Goal: Find specific page/section: Find specific page/section

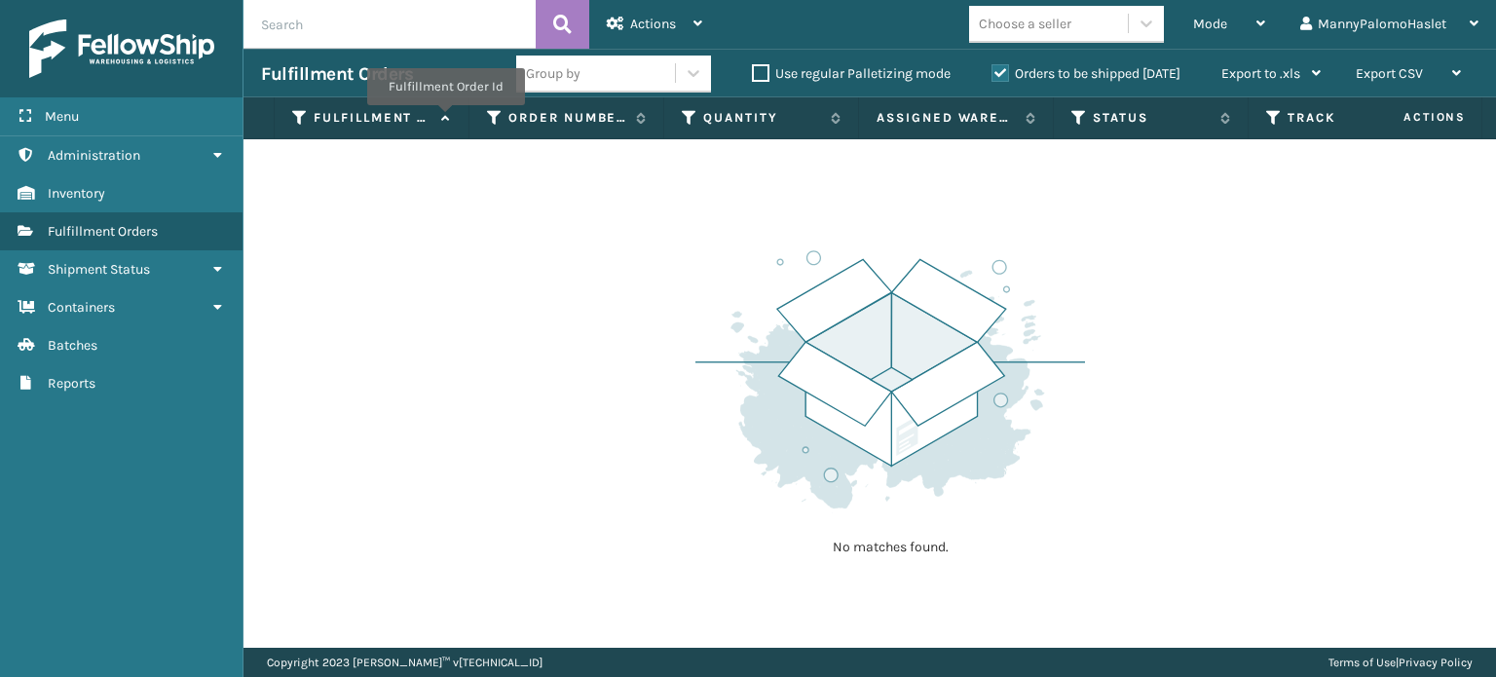
click at [444, 119] on icon at bounding box center [443, 118] width 16 height 13
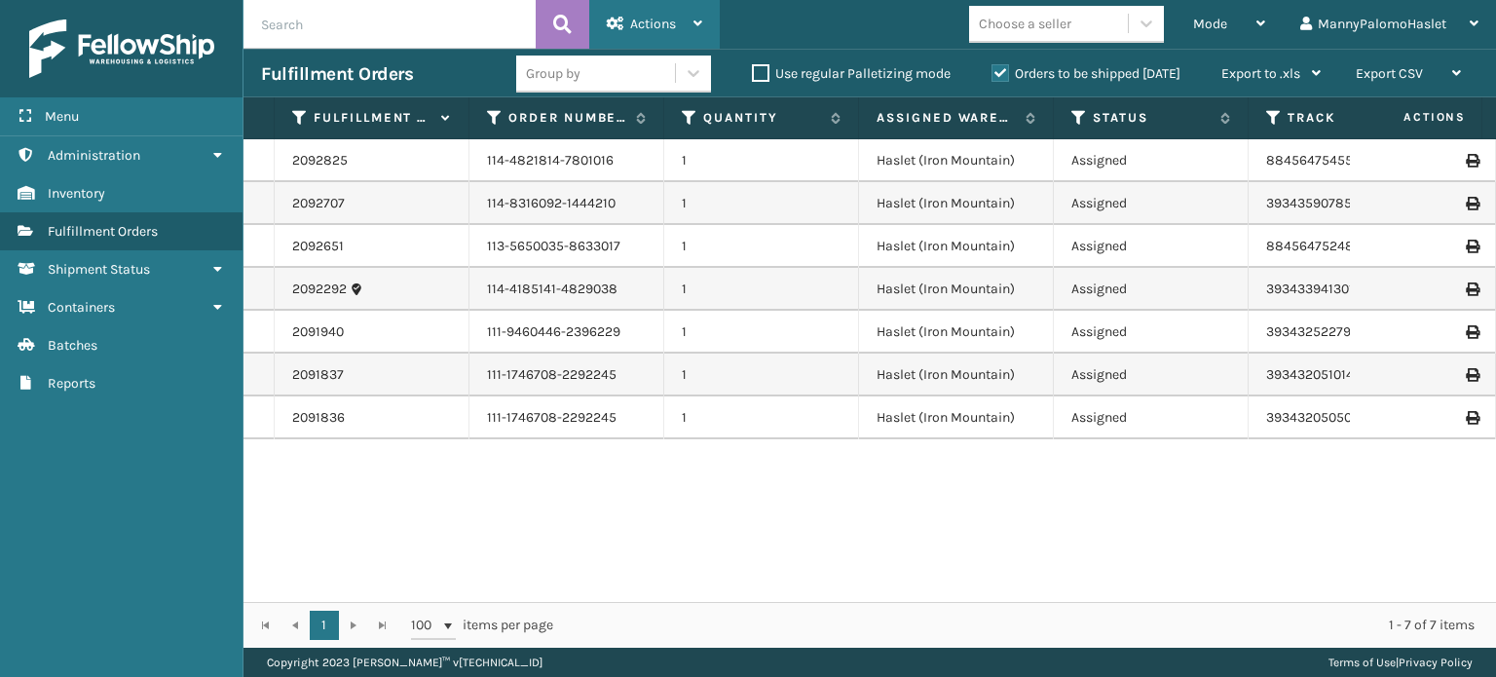
click at [703, 18] on div "Actions Settings Remove All Filters Export Labels" at bounding box center [654, 24] width 131 height 49
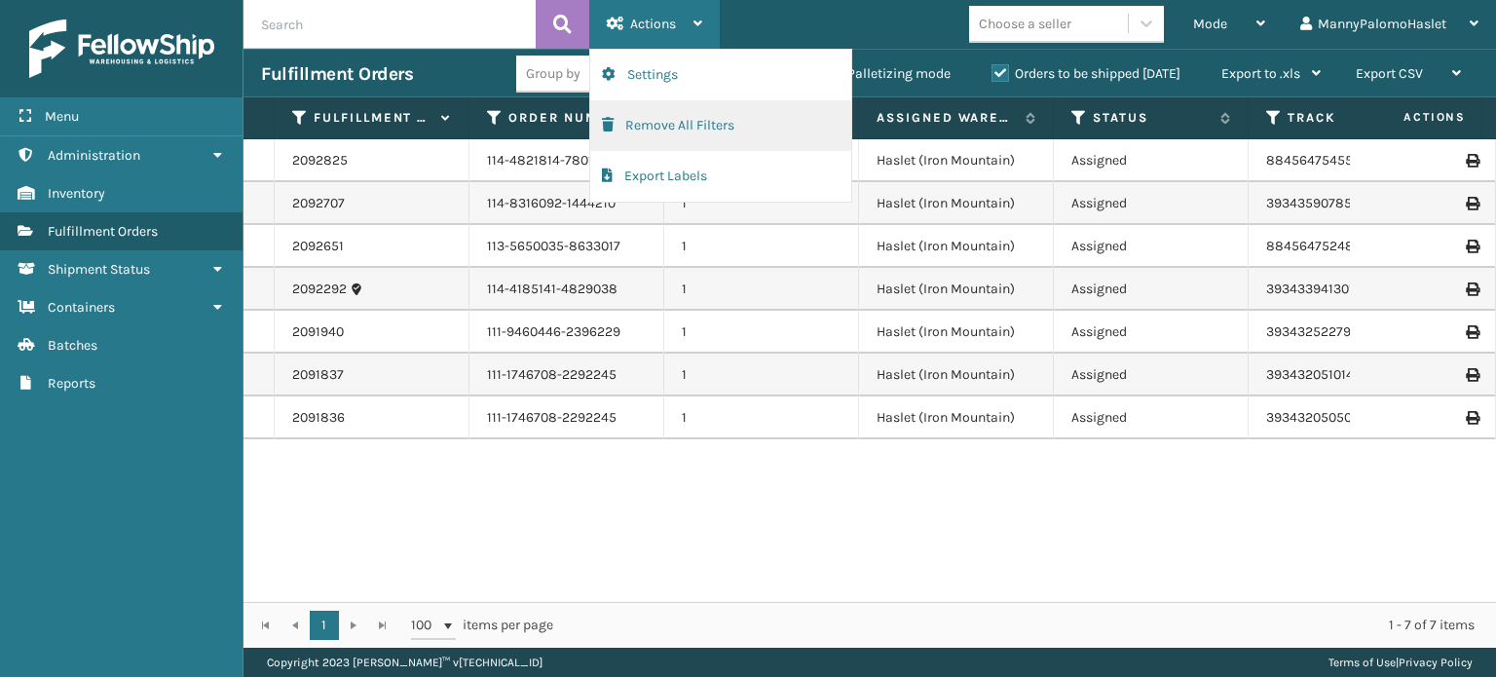
click at [686, 121] on button "Remove All Filters" at bounding box center [720, 125] width 261 height 51
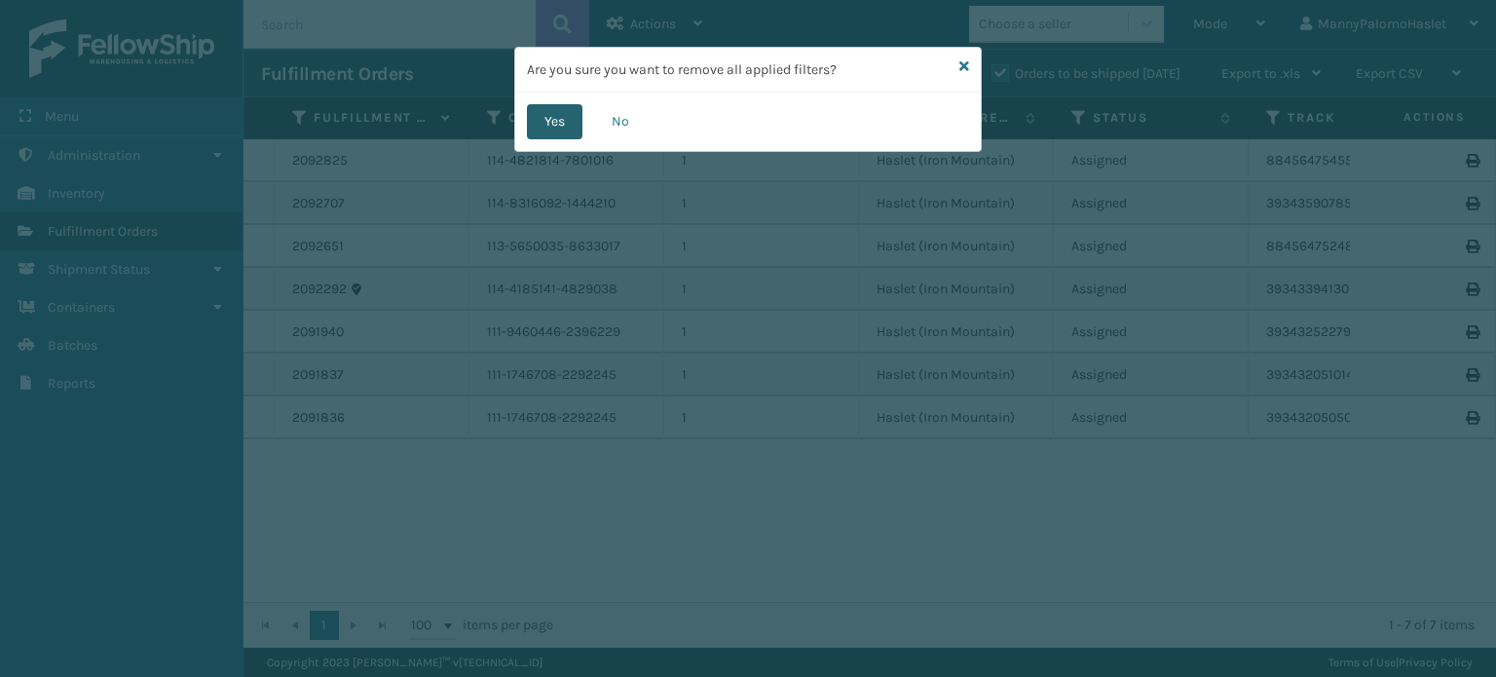
click at [552, 118] on button "Yes" at bounding box center [555, 121] width 56 height 35
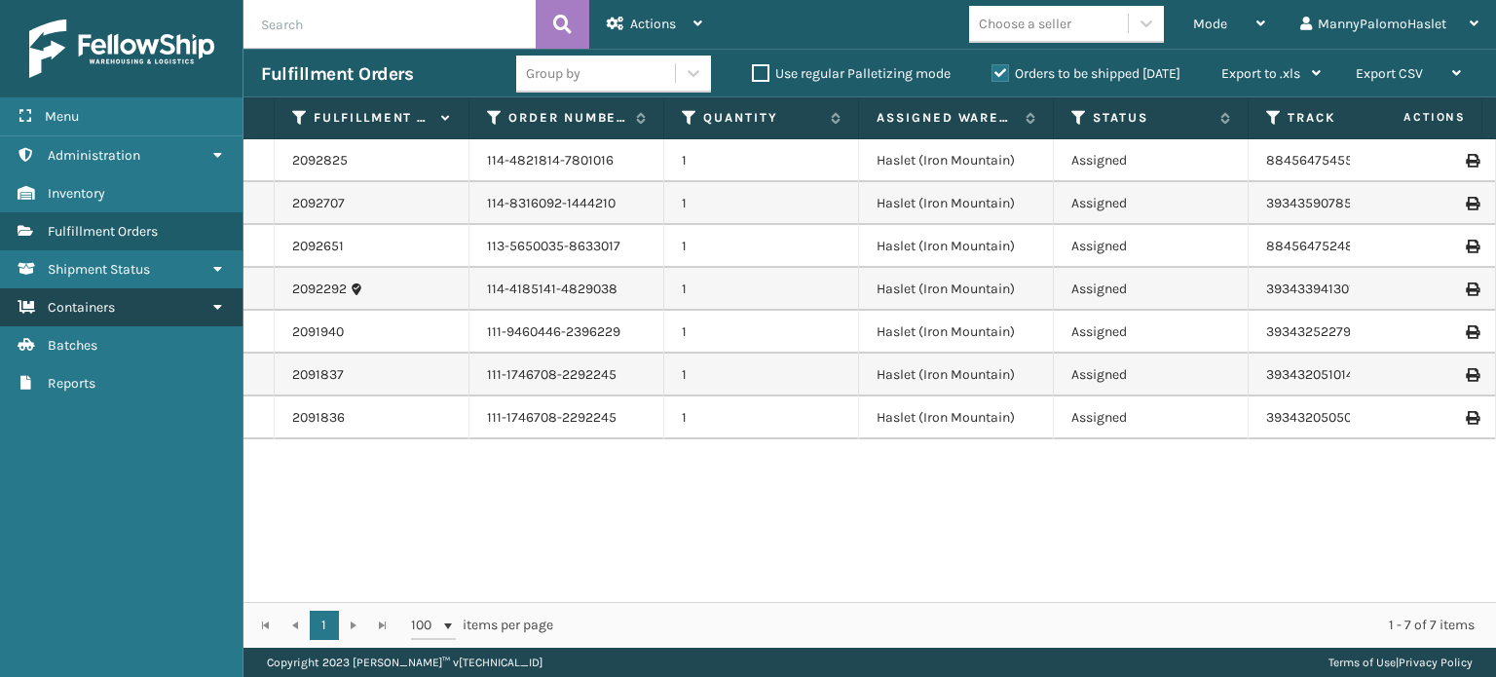
click at [227, 304] on link "Containers" at bounding box center [121, 307] width 243 height 38
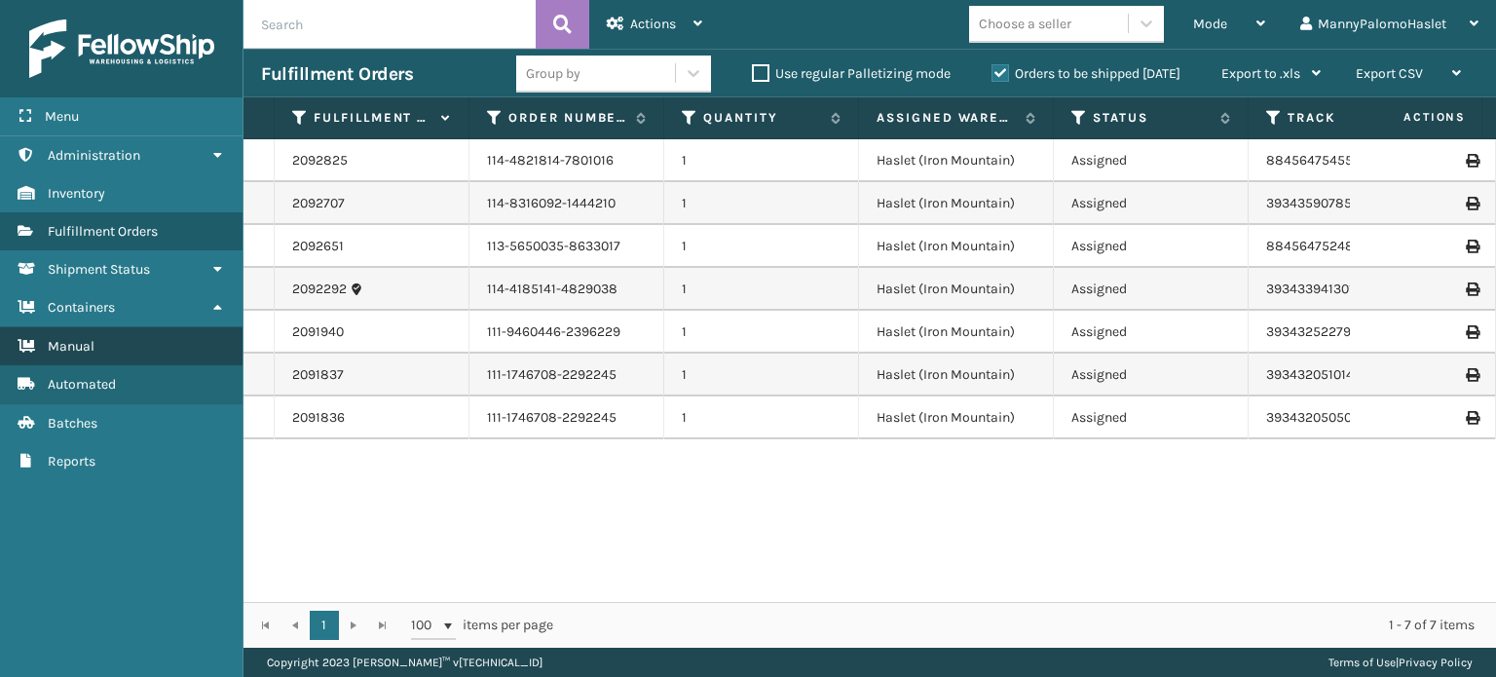
click at [108, 350] on link "Manual" at bounding box center [121, 346] width 243 height 38
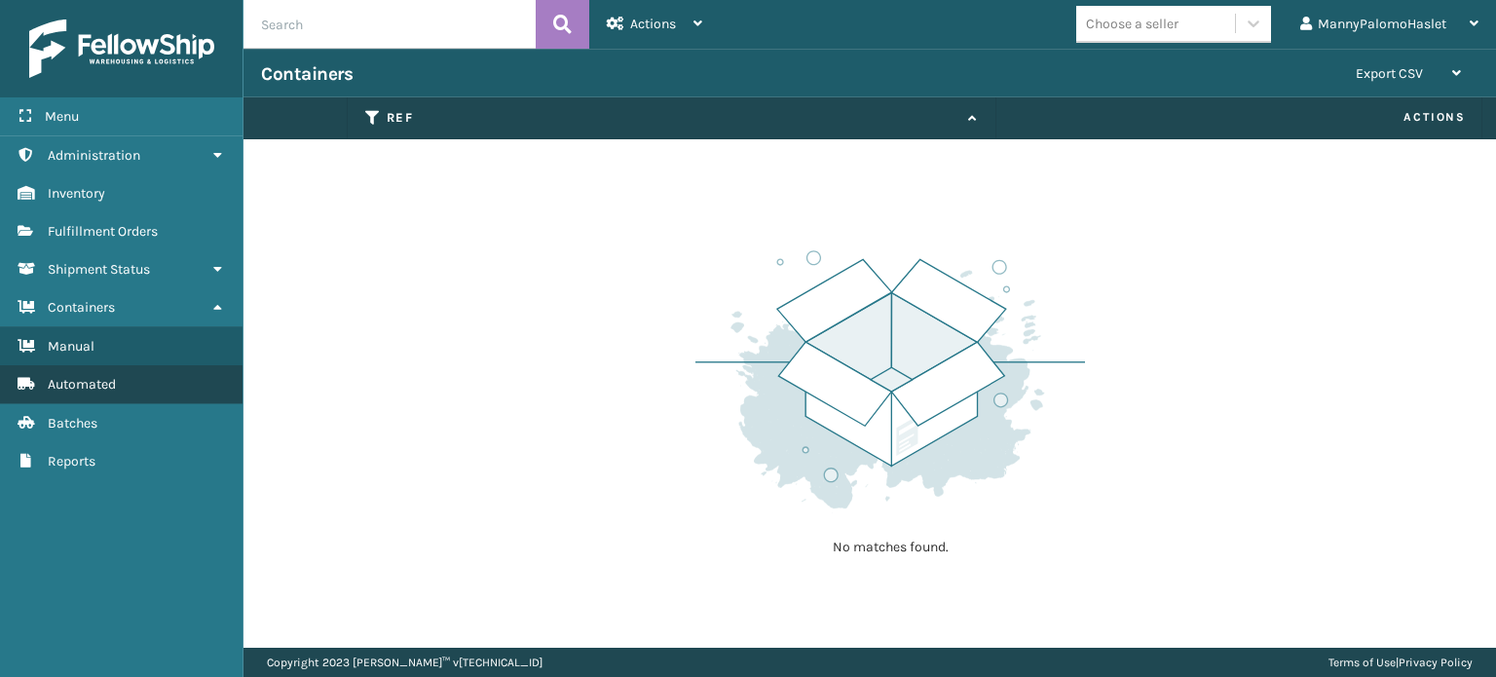
click at [97, 370] on link "Automated" at bounding box center [121, 384] width 243 height 38
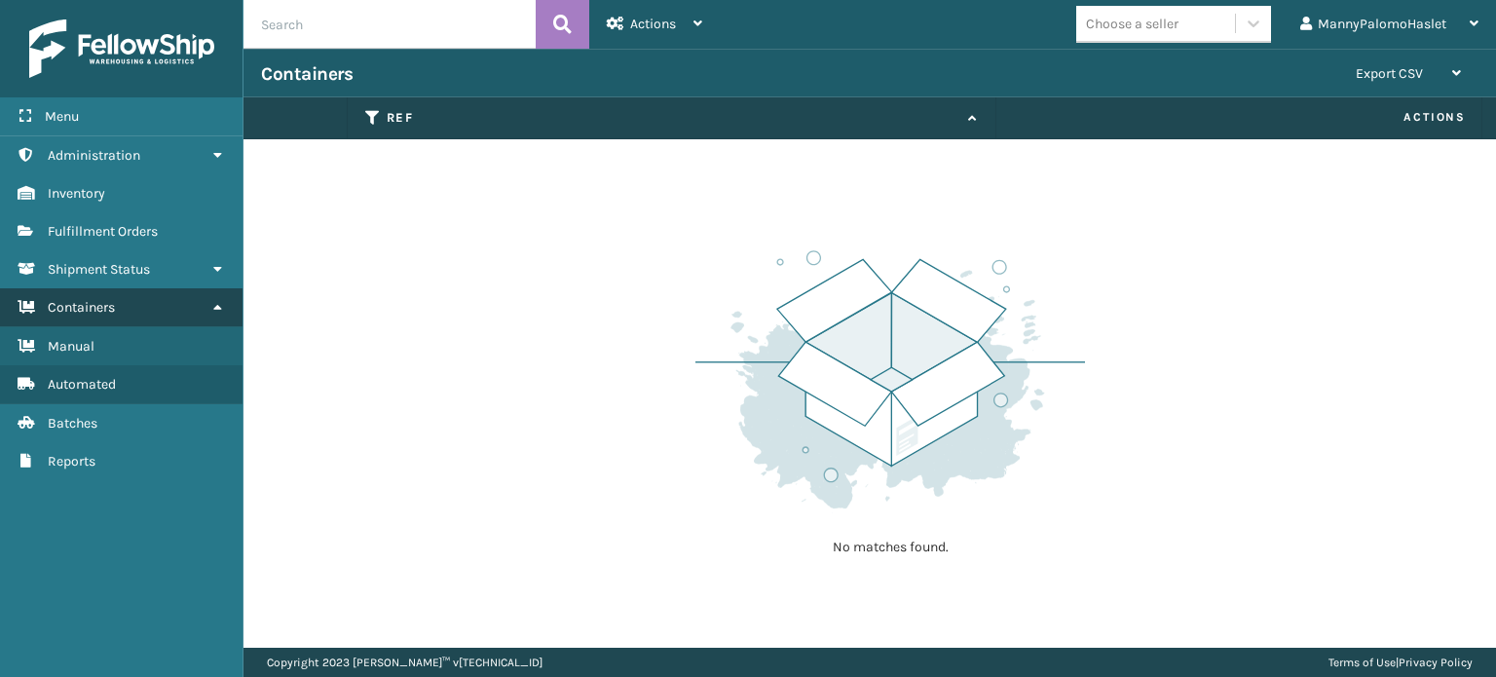
click at [215, 309] on icon at bounding box center [217, 307] width 16 height 14
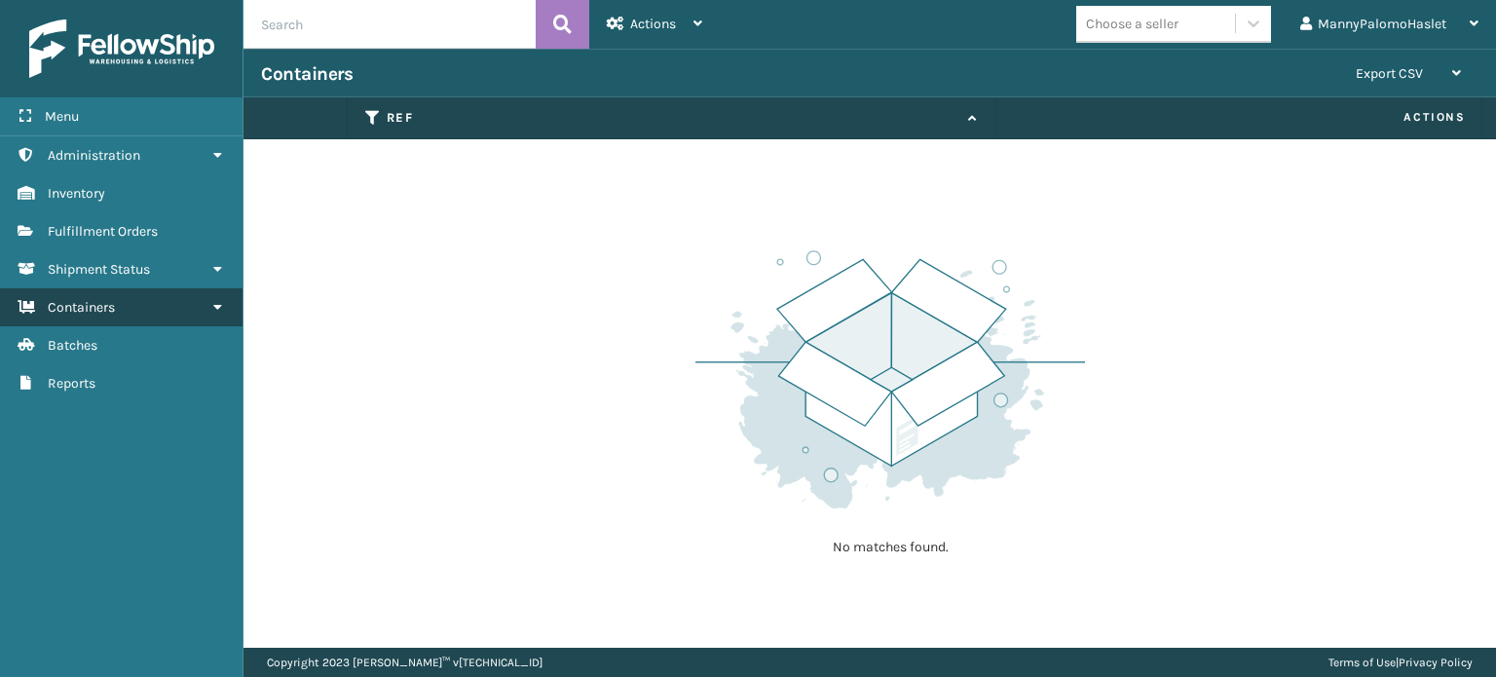
click at [215, 309] on icon at bounding box center [217, 307] width 16 height 14
